Goal: Transaction & Acquisition: Download file/media

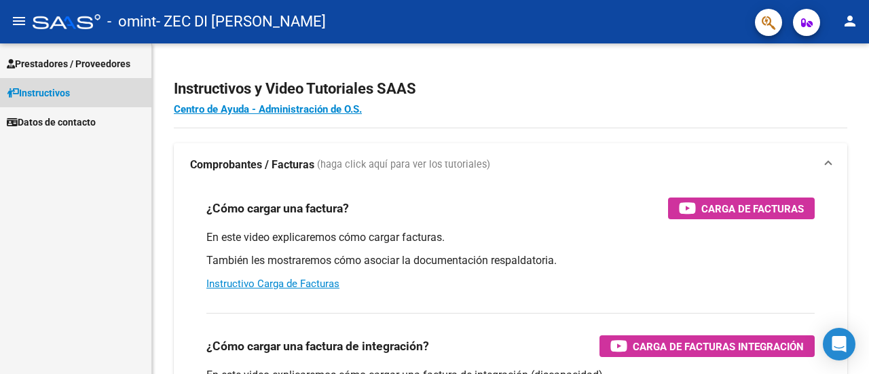
click at [53, 93] on span "Instructivos" at bounding box center [38, 93] width 63 height 15
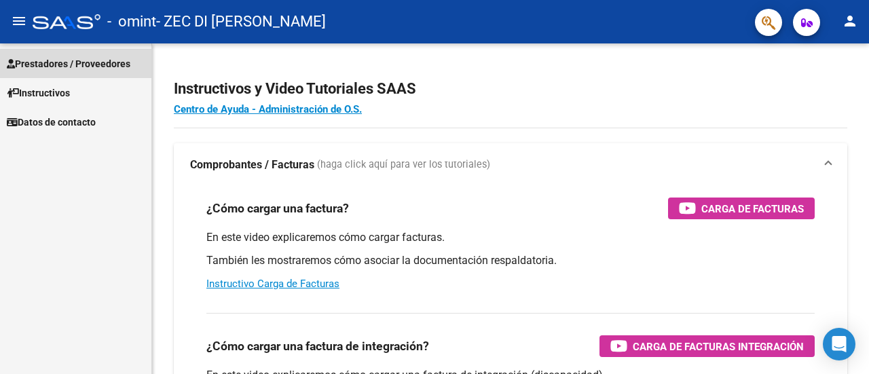
click at [105, 58] on span "Prestadores / Proveedores" at bounding box center [69, 63] width 124 height 15
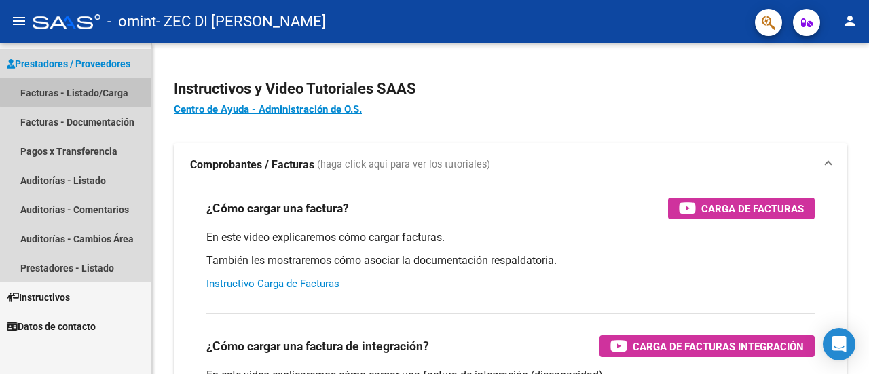
click at [104, 90] on link "Facturas - Listado/Carga" at bounding box center [75, 92] width 151 height 29
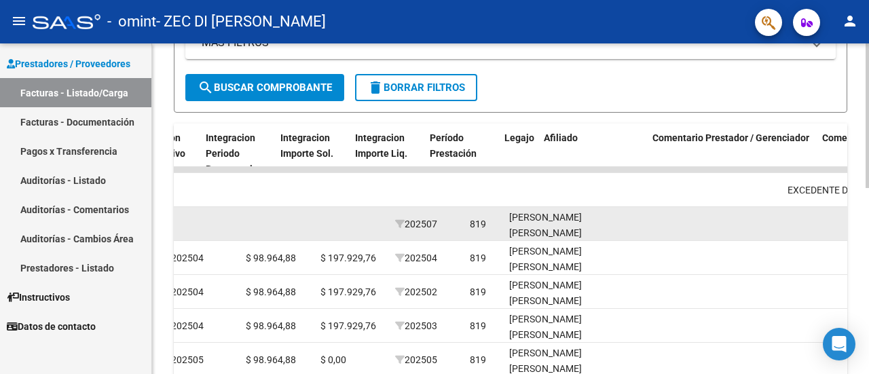
scroll to position [0, 1499]
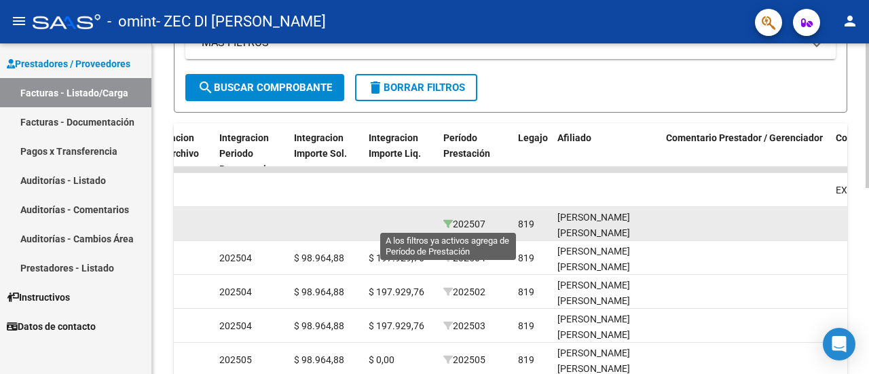
click at [445, 223] on icon at bounding box center [448, 224] width 10 height 10
type input "202507"
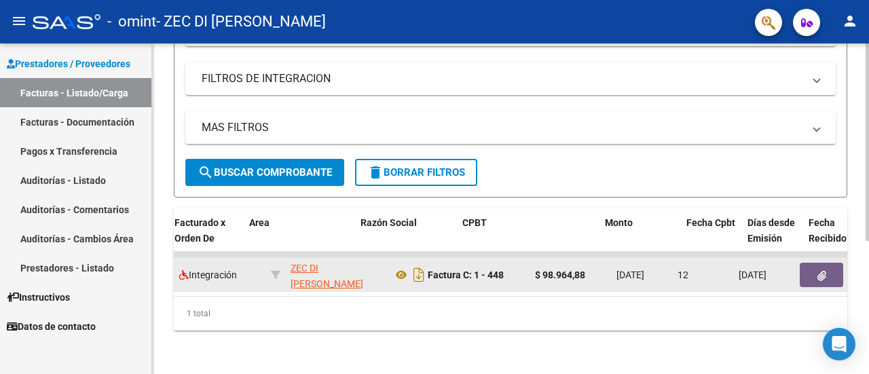
scroll to position [0, 194]
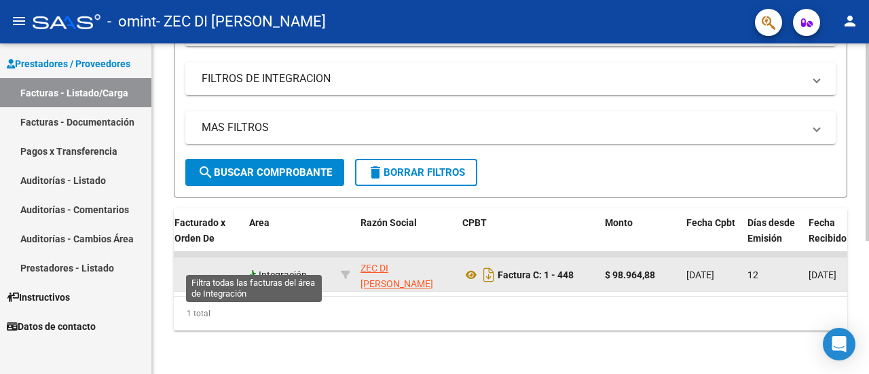
click at [252, 270] on icon at bounding box center [254, 275] width 10 height 10
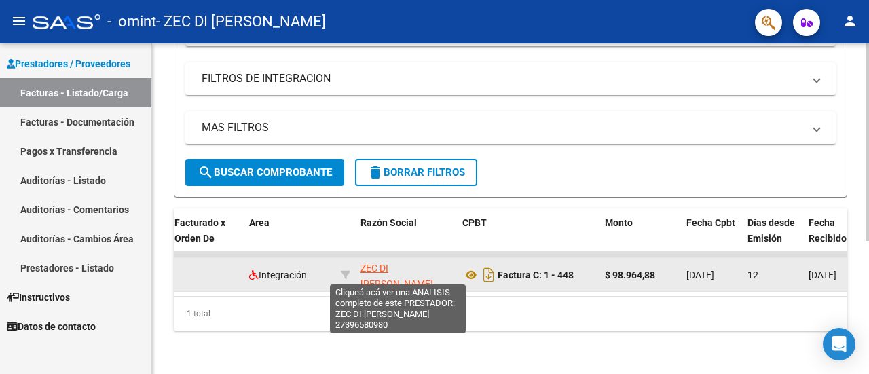
click at [394, 263] on span "ZEC DI [PERSON_NAME]" at bounding box center [396, 276] width 73 height 26
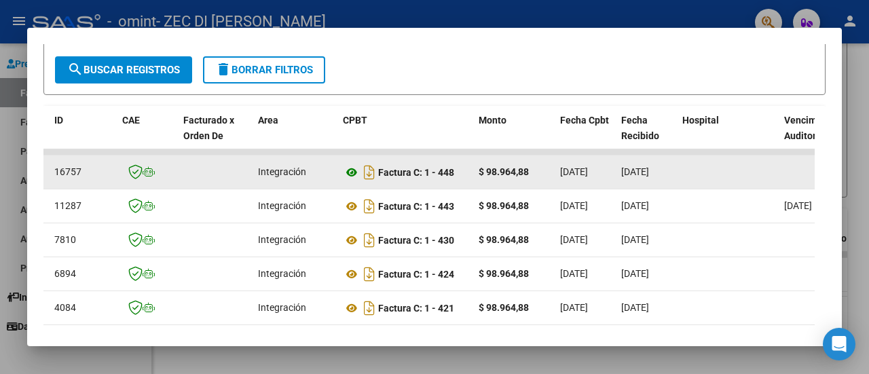
scroll to position [0, 0]
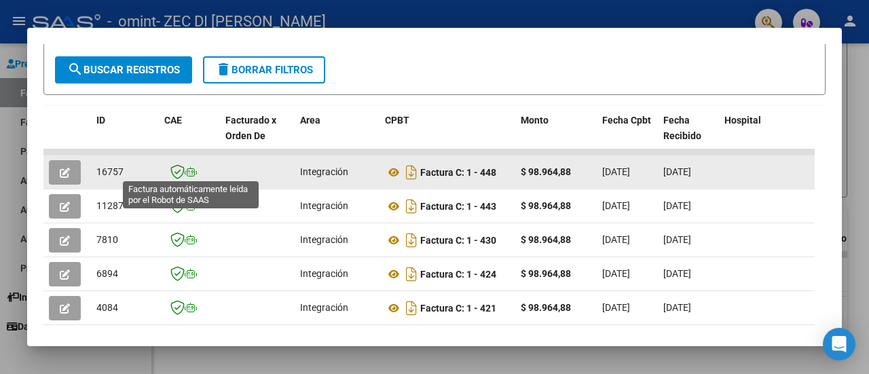
click at [188, 172] on icon at bounding box center [191, 172] width 12 height 10
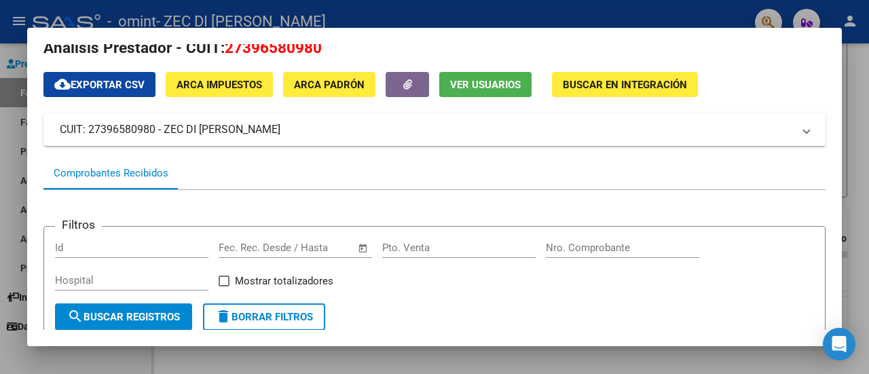
scroll to position [18, 0]
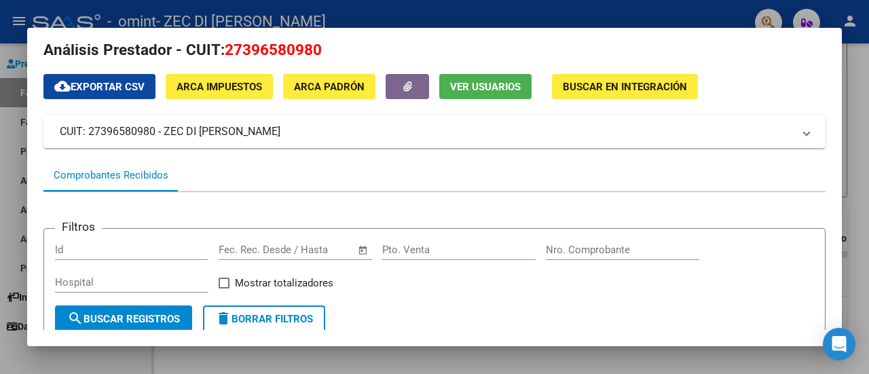
click at [7, 222] on div at bounding box center [434, 187] width 869 height 374
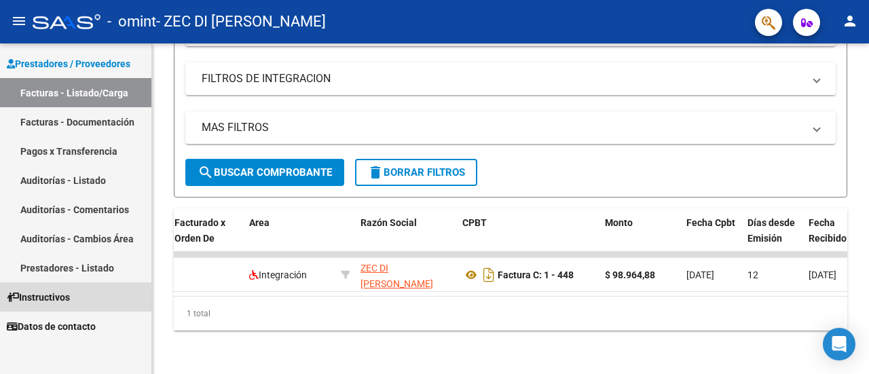
click at [98, 292] on link "Instructivos" at bounding box center [75, 296] width 151 height 29
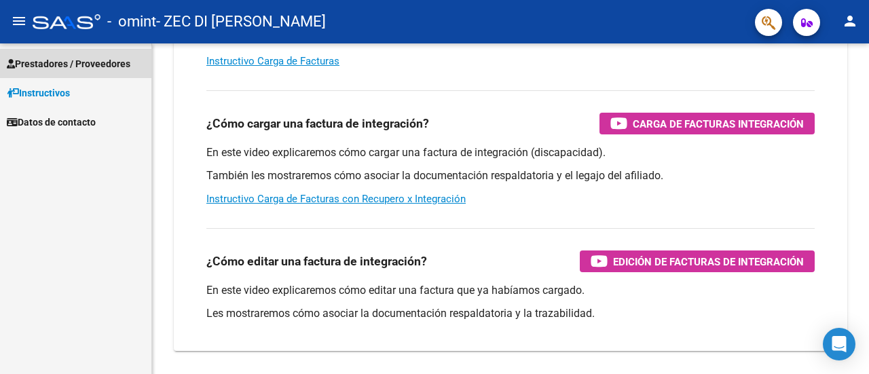
click at [87, 67] on span "Prestadores / Proveedores" at bounding box center [69, 63] width 124 height 15
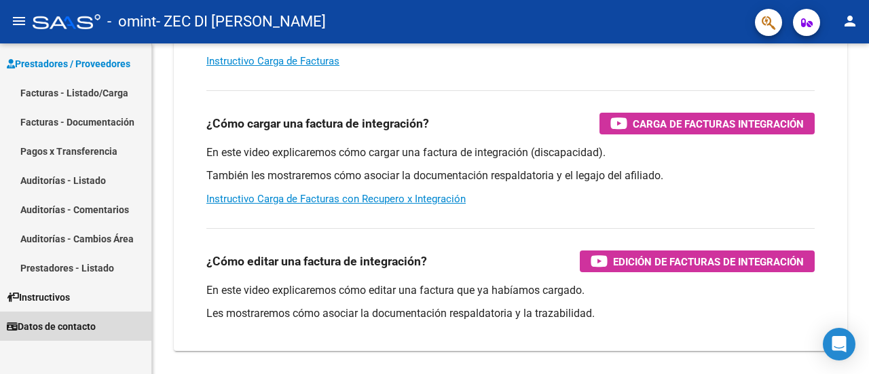
click at [89, 320] on span "Datos de contacto" at bounding box center [51, 326] width 89 height 15
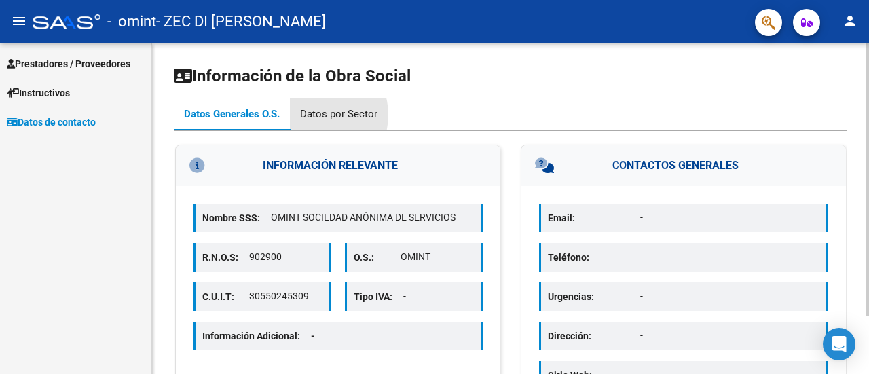
click at [314, 115] on div "Datos por Sector" at bounding box center [338, 114] width 77 height 15
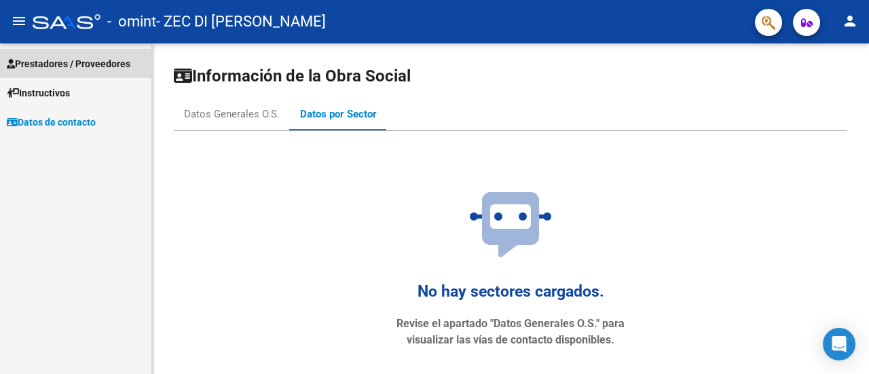
click at [94, 60] on span "Prestadores / Proveedores" at bounding box center [69, 63] width 124 height 15
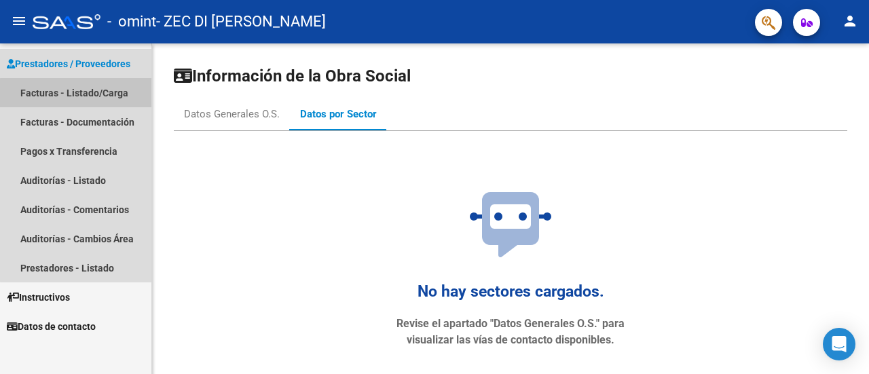
click at [117, 96] on link "Facturas - Listado/Carga" at bounding box center [75, 92] width 151 height 29
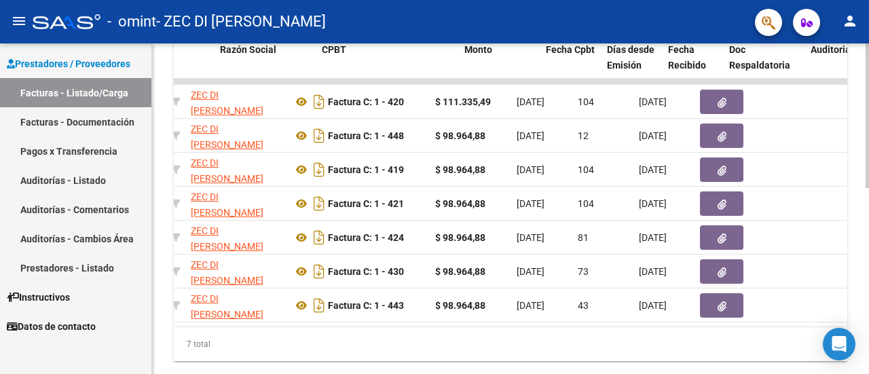
scroll to position [0, 335]
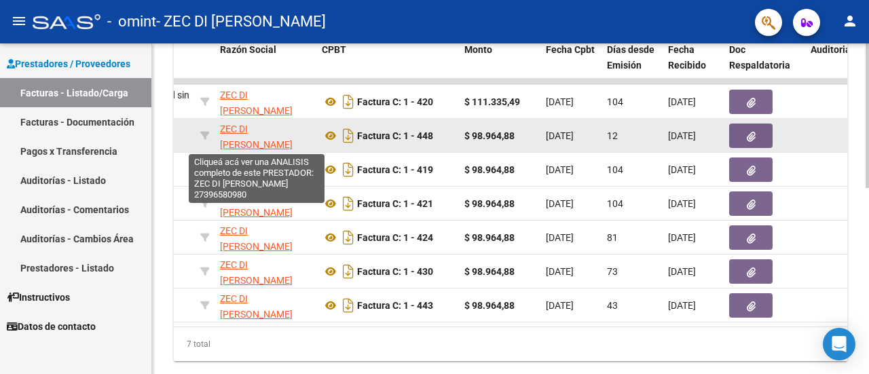
click at [257, 141] on span "ZEC DI [PERSON_NAME]" at bounding box center [256, 137] width 73 height 26
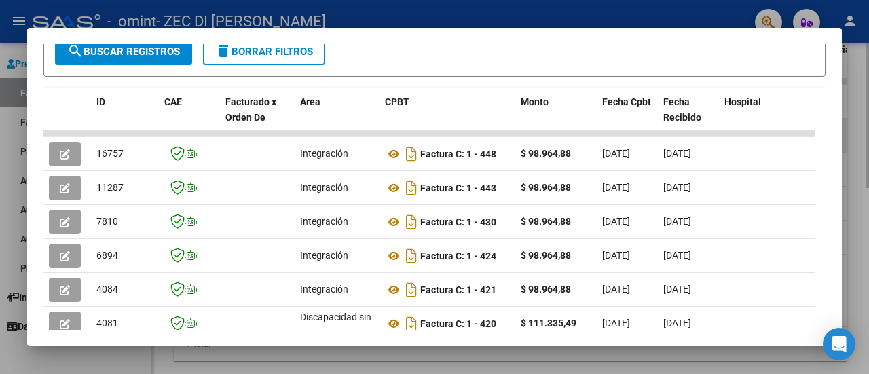
scroll to position [404, 0]
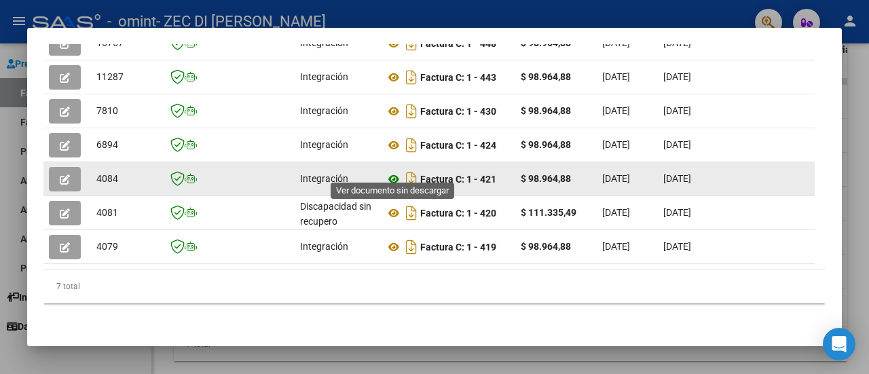
click at [394, 171] on icon at bounding box center [394, 179] width 18 height 16
